Goal: Information Seeking & Learning: Learn about a topic

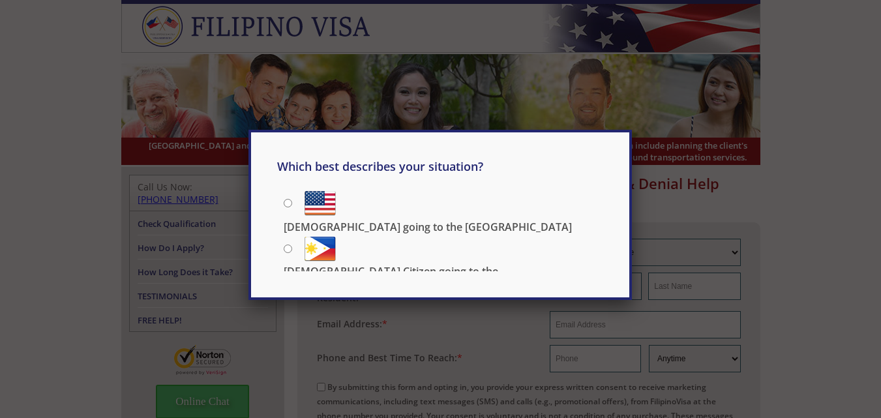
click at [286, 204] on input "Filipino going to the US" at bounding box center [288, 203] width 8 height 8
radio input "true"
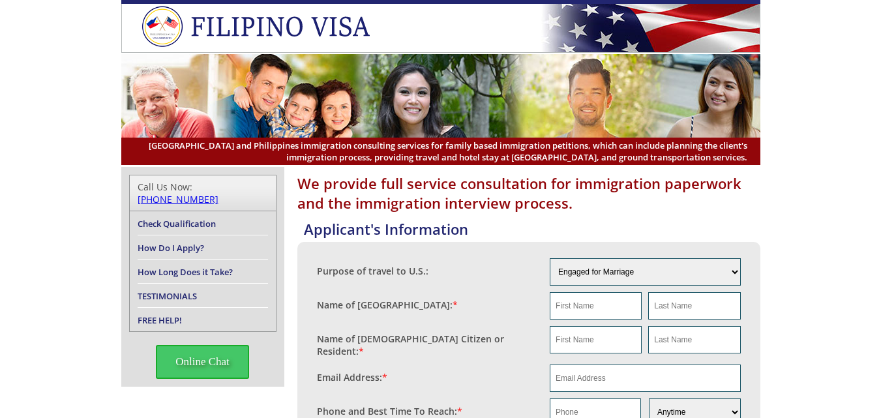
click at [154, 290] on link "TESTIMONIALS" at bounding box center [167, 296] width 59 height 12
